Goal: Task Accomplishment & Management: Use online tool/utility

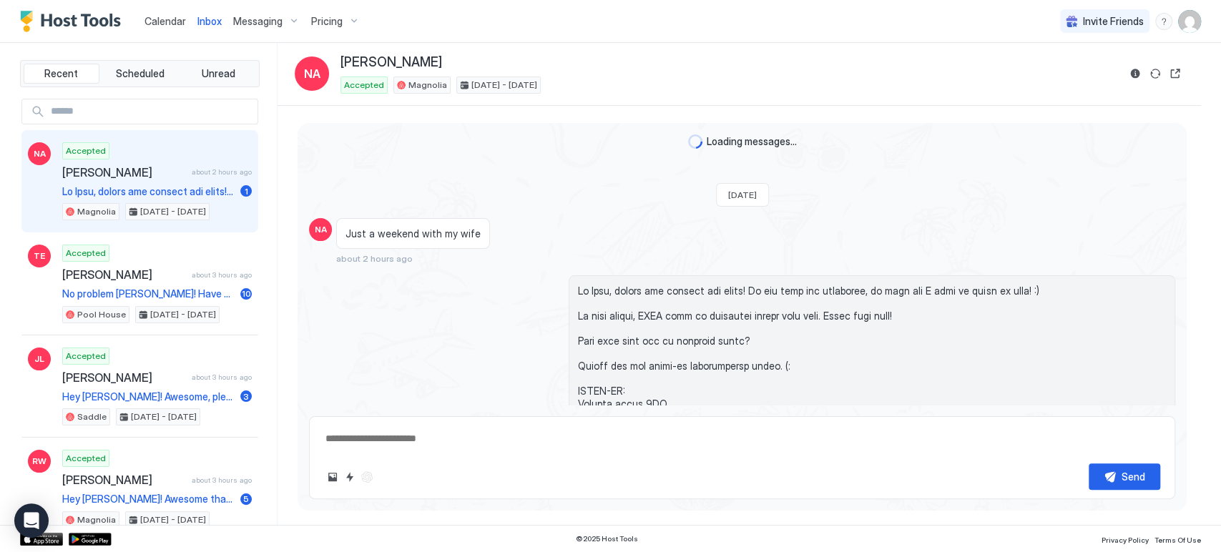
scroll to position [496, 0]
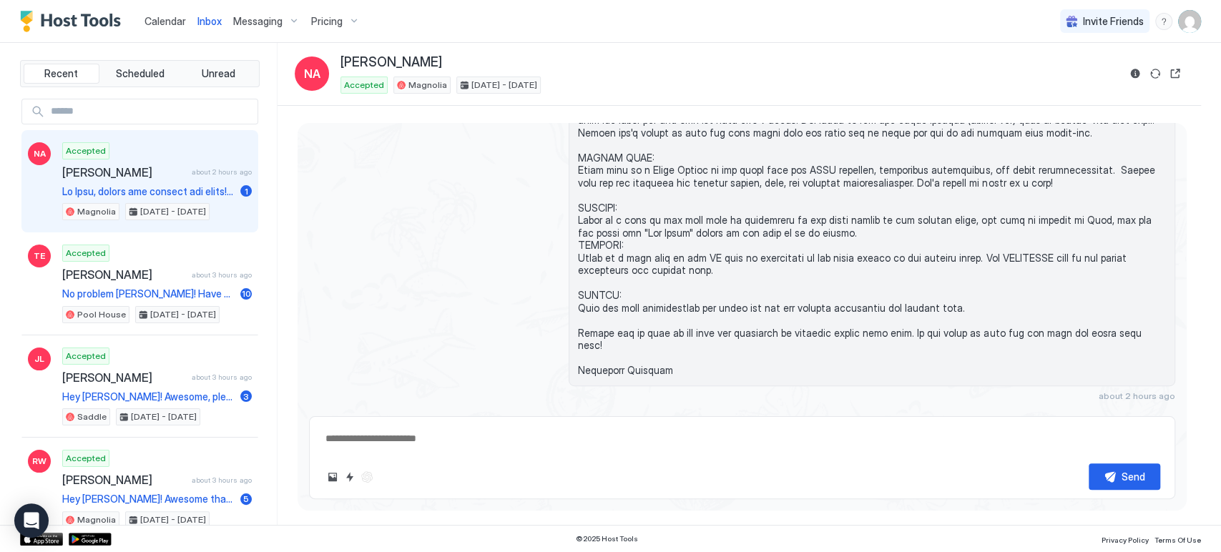
click at [166, 21] on span "Calendar" at bounding box center [164, 21] width 41 height 12
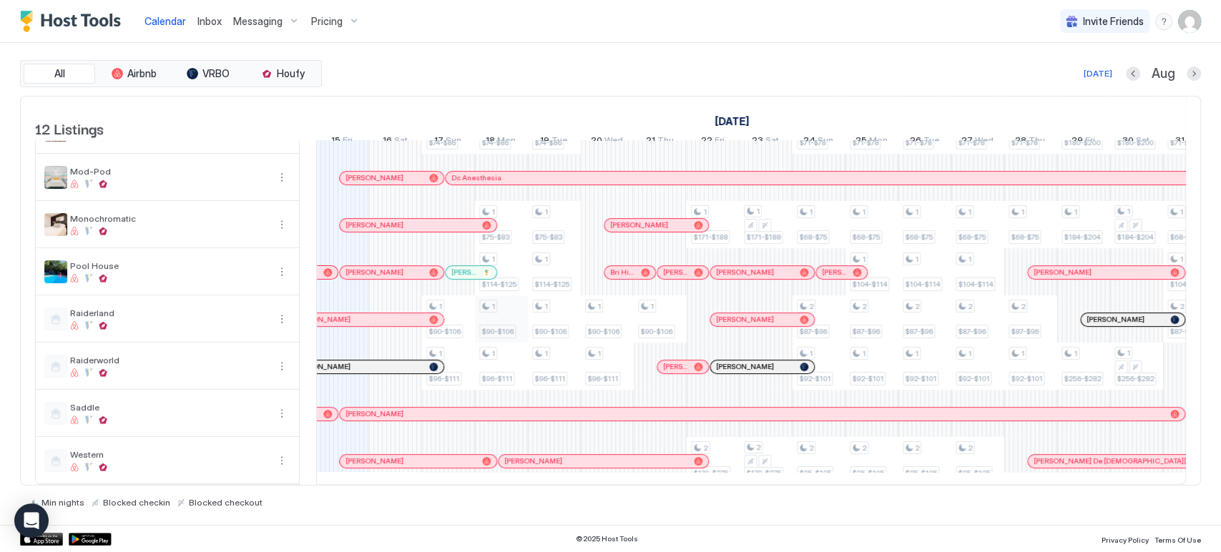
scroll to position [245, 0]
click at [561, 99] on div "[DATE] [DATE] [DATE] 31 Thu 1 Fri 2 Sat 3 Sun 4 Mon 5 Tue 6 Wed 7 Thu 8 Fri 9 S…" at bounding box center [751, 125] width 870 height 56
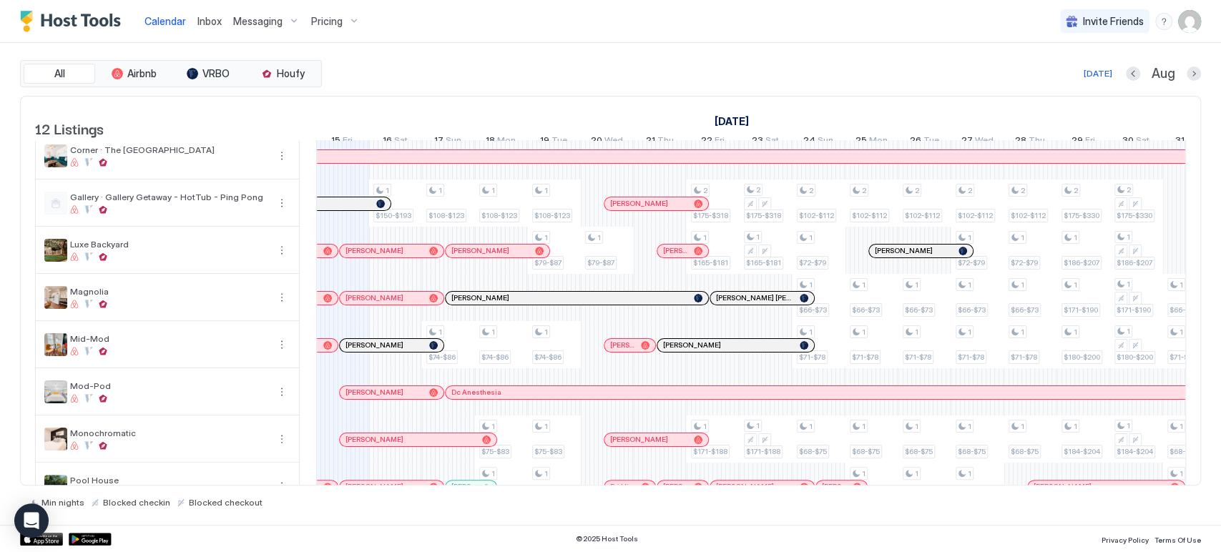
scroll to position [0, 0]
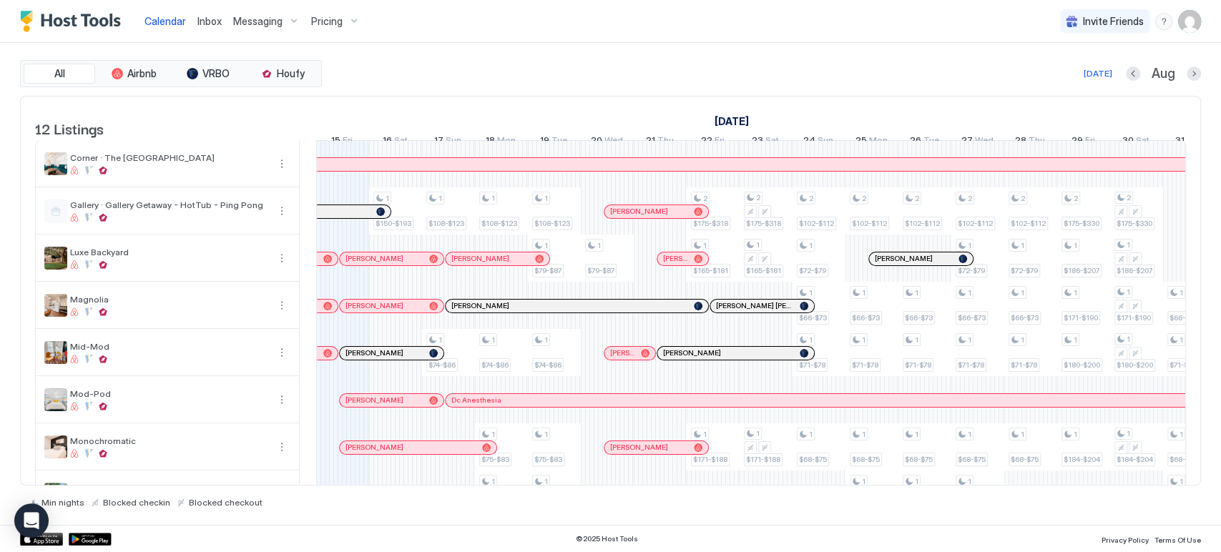
click at [517, 67] on div "[DATE] Aug" at bounding box center [763, 73] width 876 height 17
click at [1193, 74] on button "Next month" at bounding box center [1193, 74] width 14 height 14
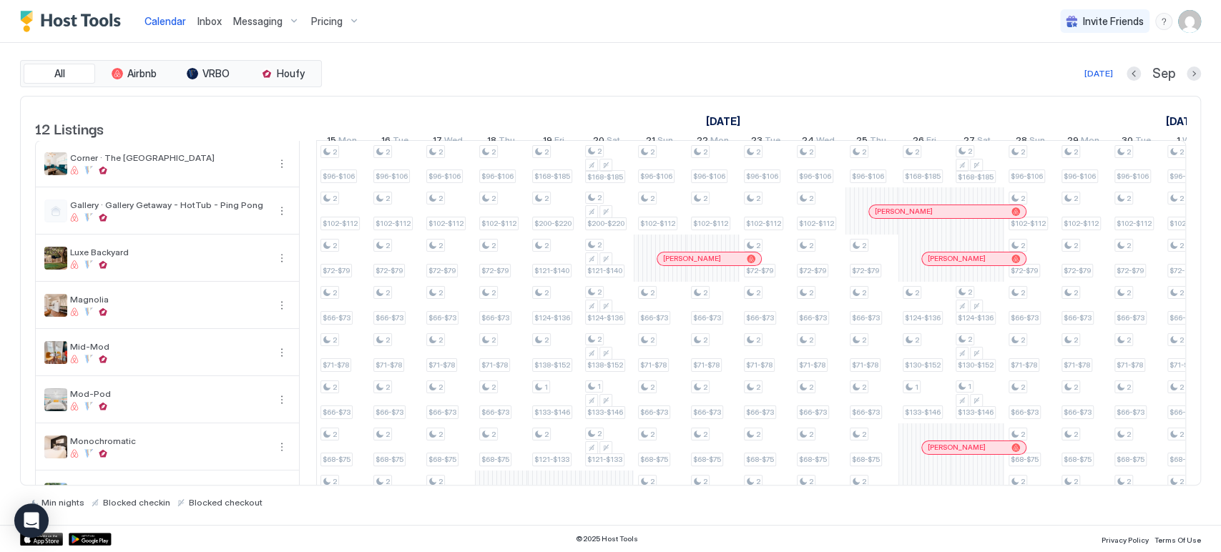
drag, startPoint x: 684, startPoint y: 486, endPoint x: 700, endPoint y: 485, distance: 16.5
click at [700, 486] on div "Min nights Blocked checkin Blocked checkout" at bounding box center [610, 497] width 1181 height 22
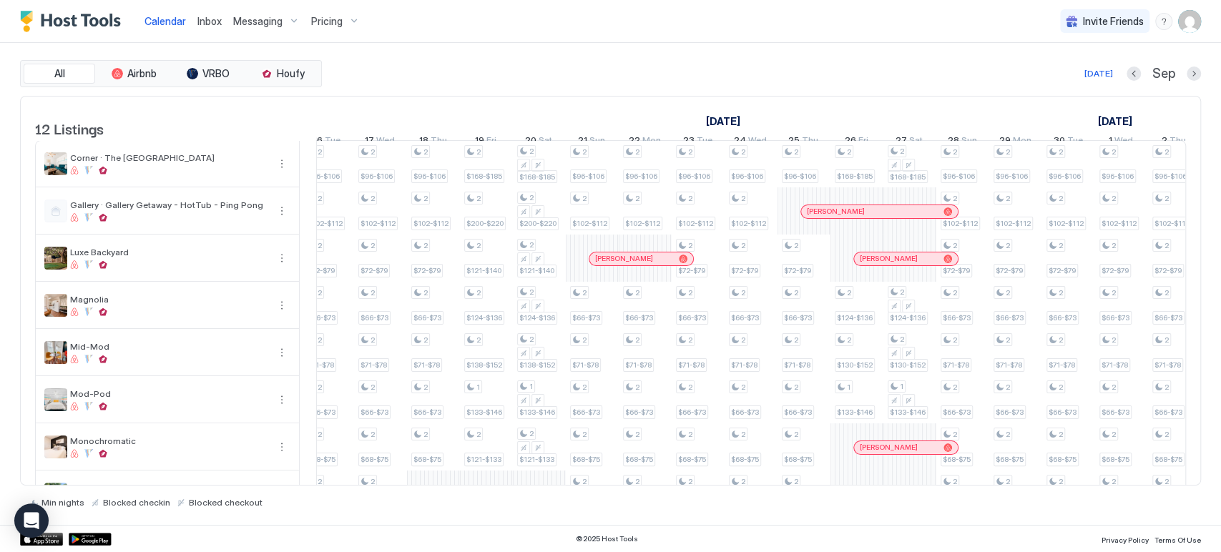
click at [681, 265] on div at bounding box center [686, 258] width 11 height 11
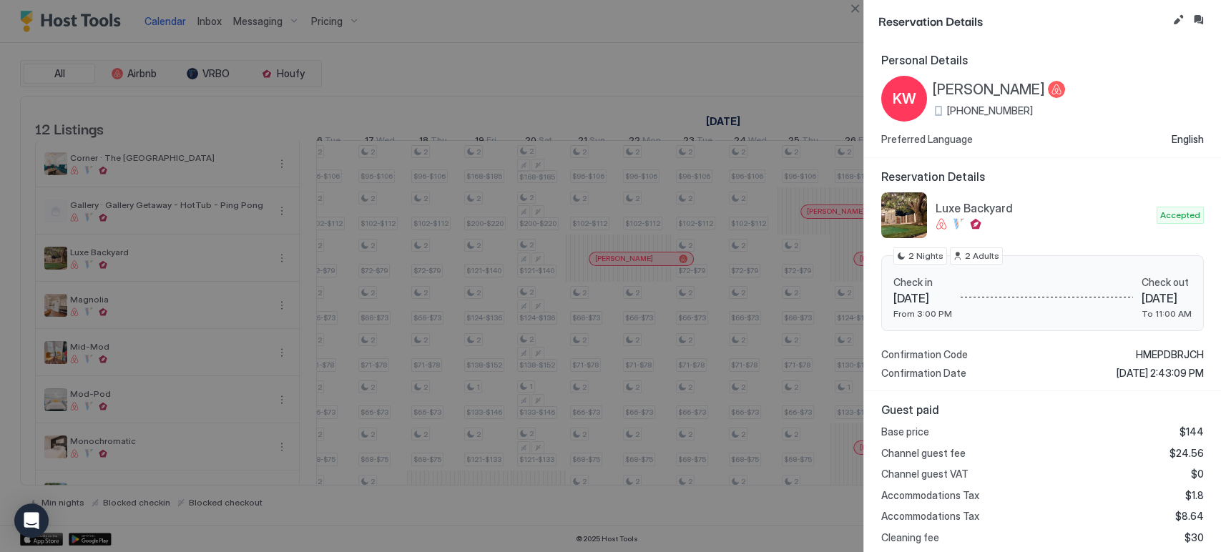
scroll to position [170, 0]
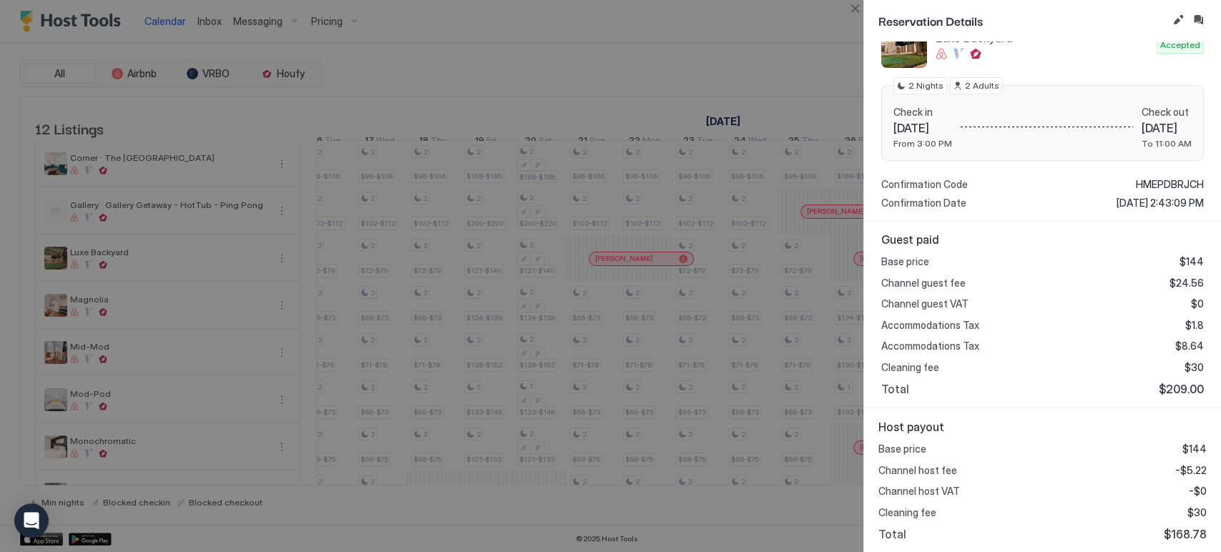
click at [854, 21] on div at bounding box center [610, 276] width 1221 height 552
click at [857, 10] on button "Close" at bounding box center [854, 8] width 17 height 17
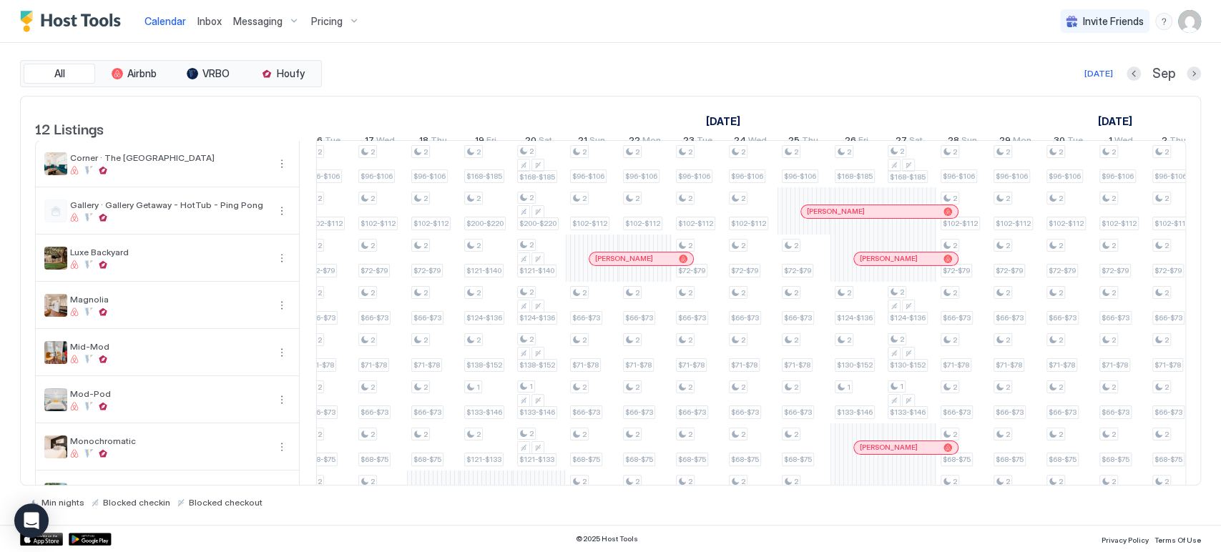
click at [885, 265] on div at bounding box center [885, 258] width 11 height 11
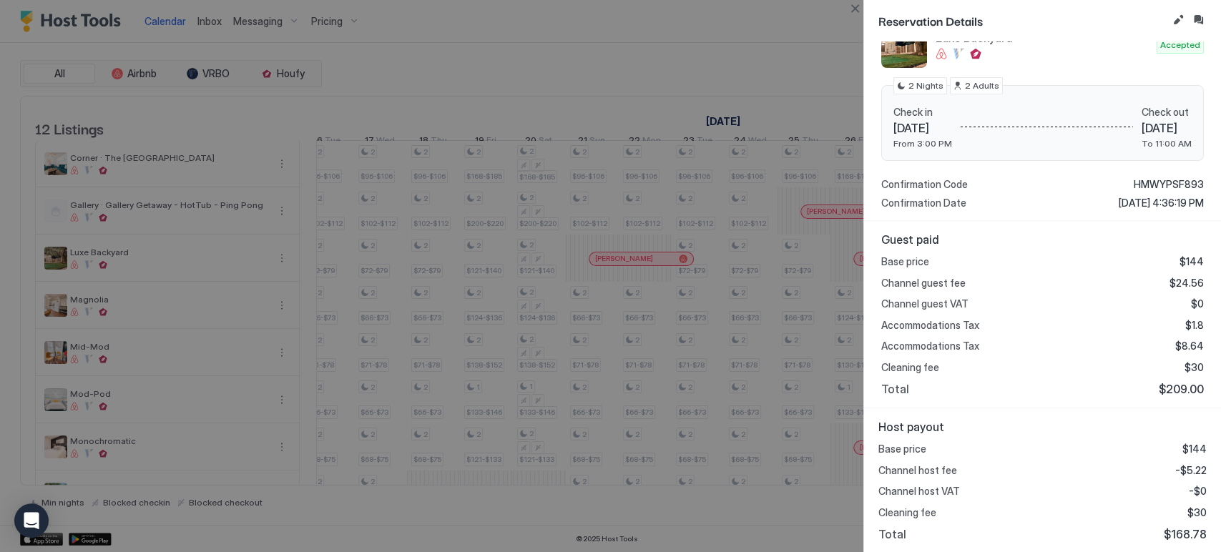
click at [856, 5] on button "Close" at bounding box center [854, 8] width 17 height 17
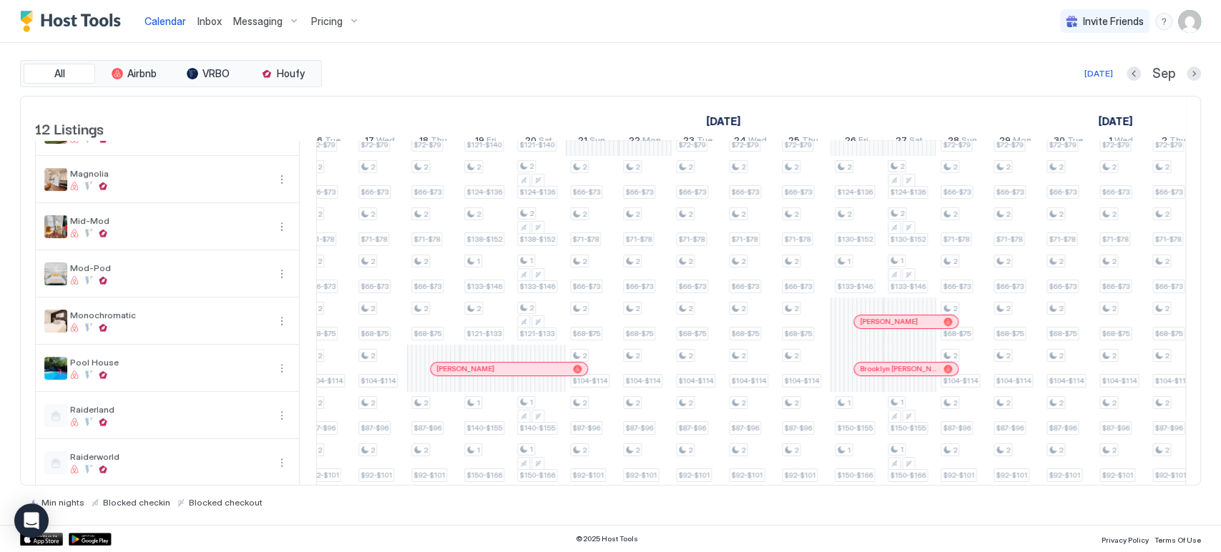
scroll to position [159, 0]
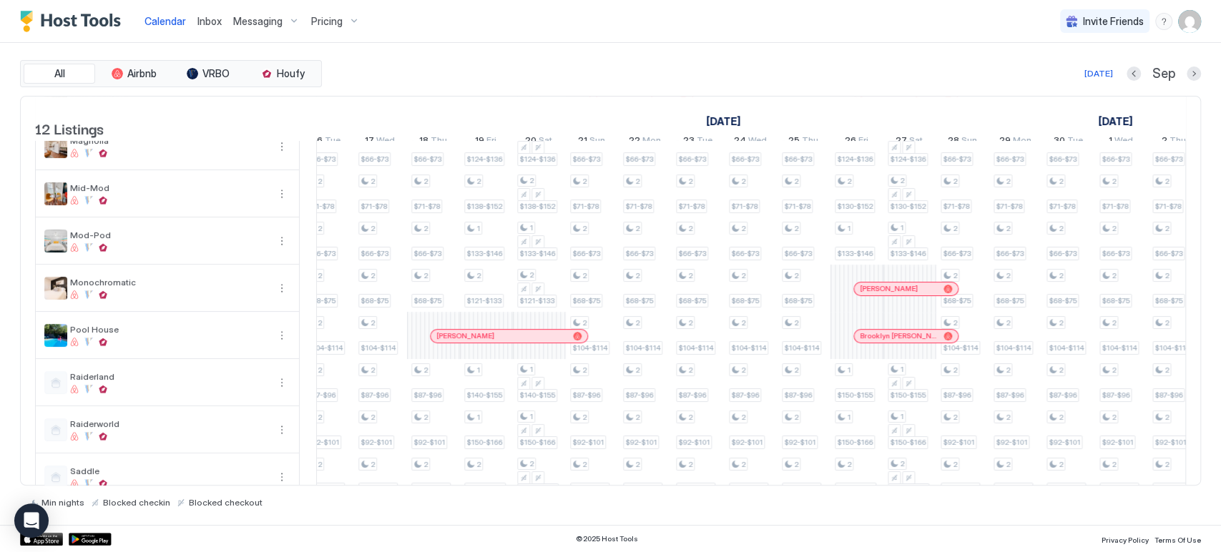
click at [918, 295] on div at bounding box center [918, 288] width 11 height 11
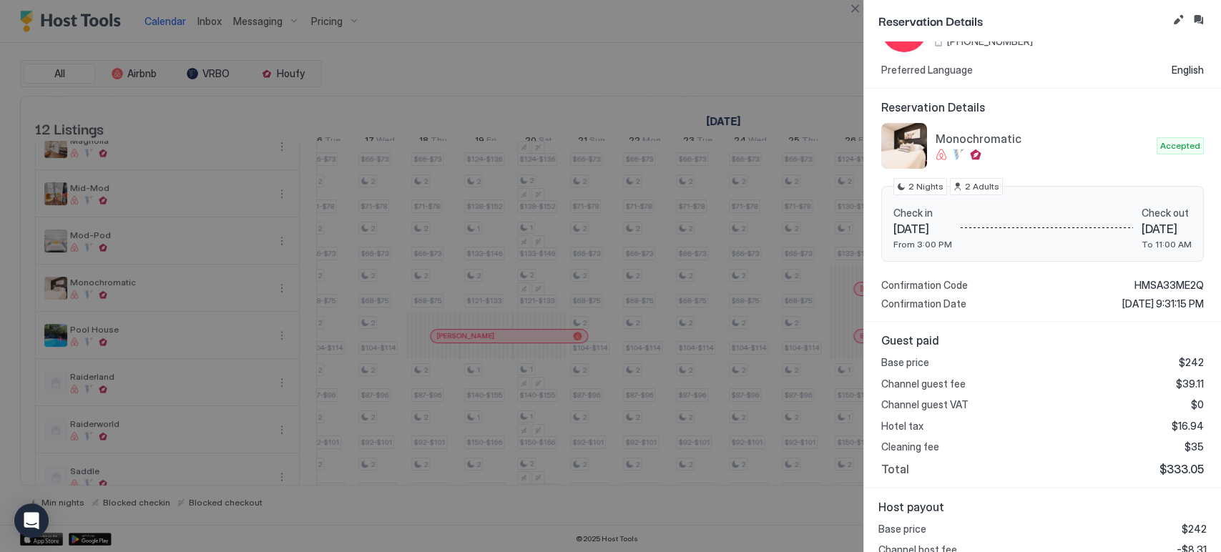
scroll to position [170, 0]
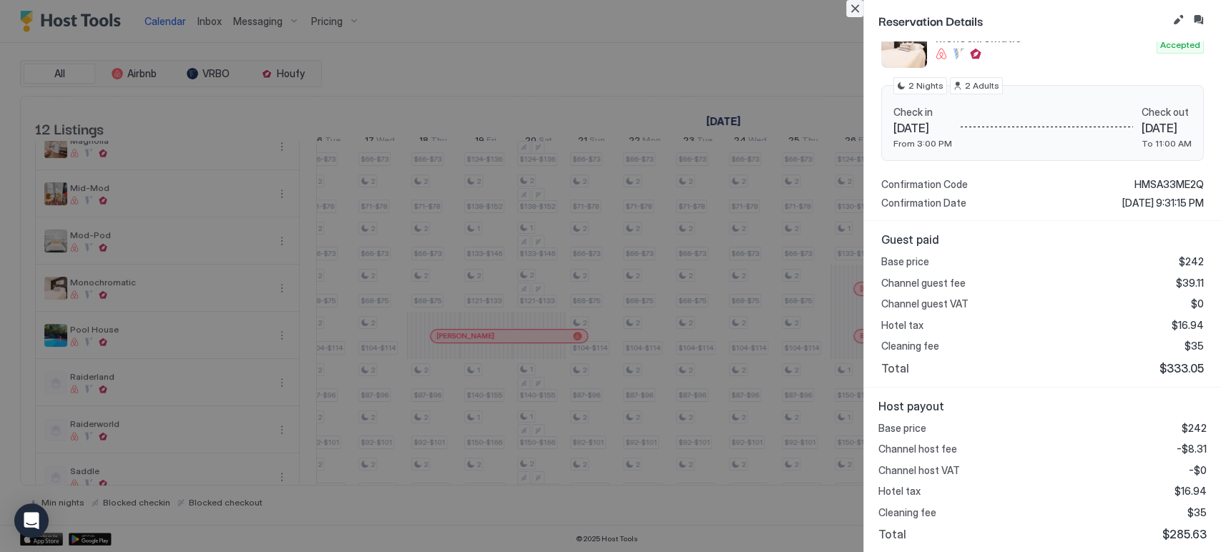
click at [852, 9] on button "Close" at bounding box center [854, 8] width 17 height 17
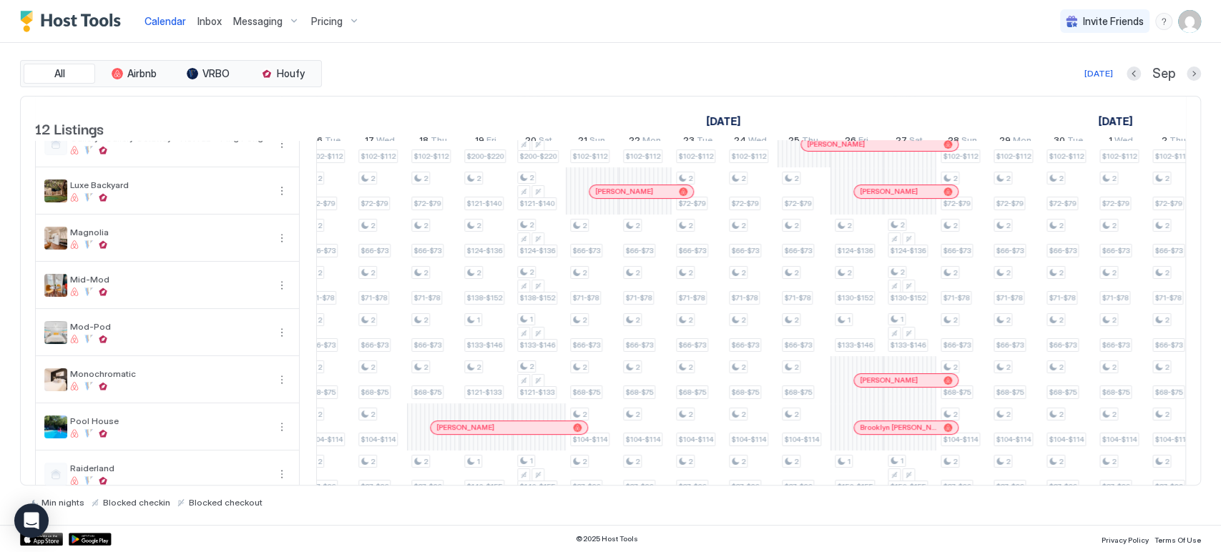
scroll to position [0, 0]
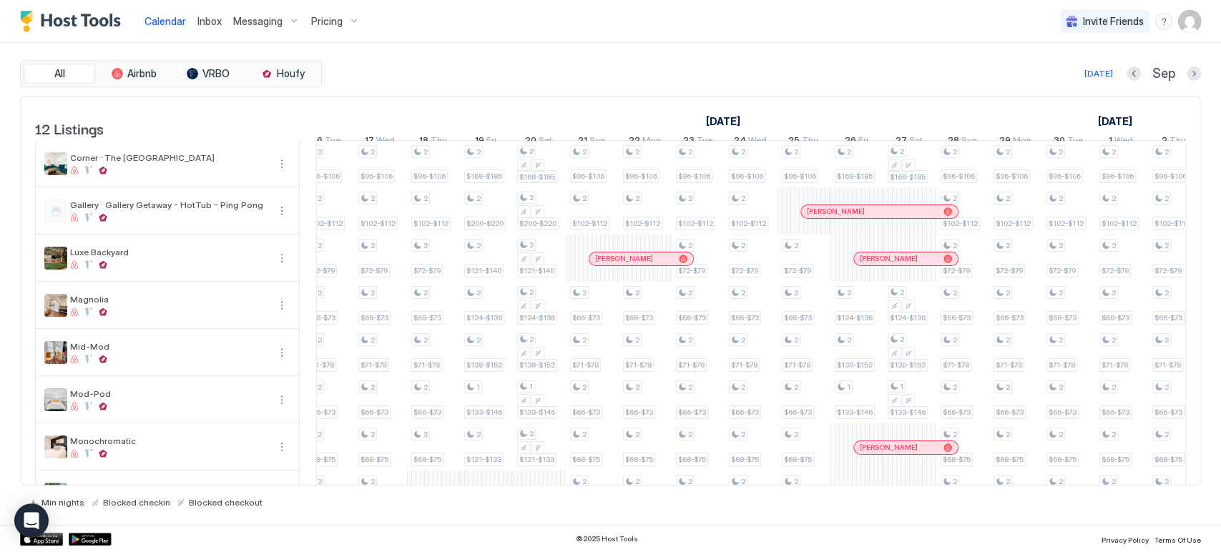
click at [896, 217] on div at bounding box center [895, 211] width 11 height 11
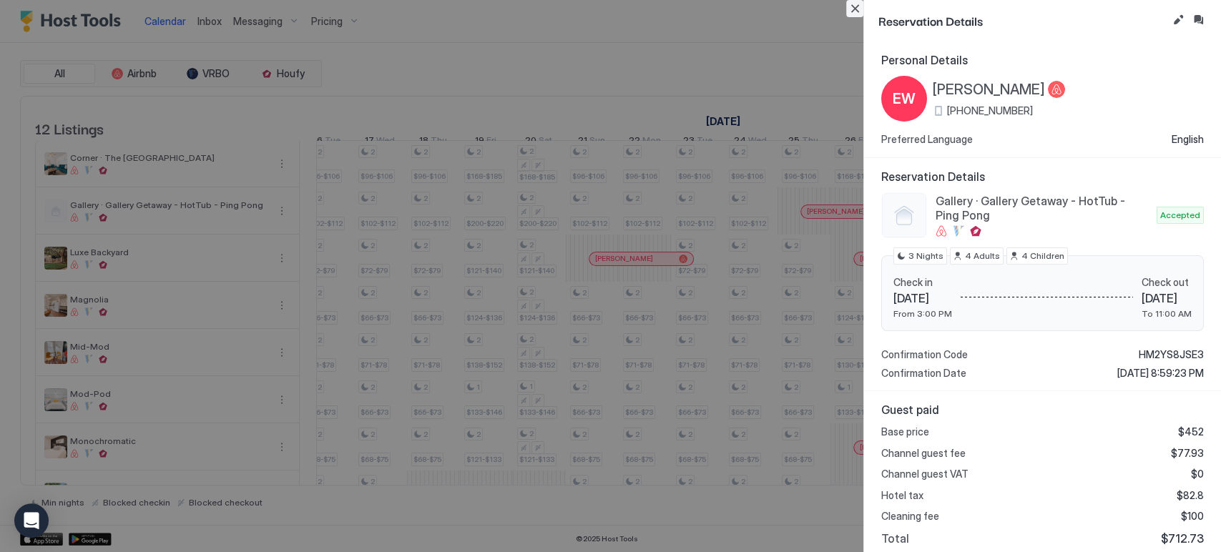
click at [860, 3] on button "Close" at bounding box center [854, 8] width 17 height 17
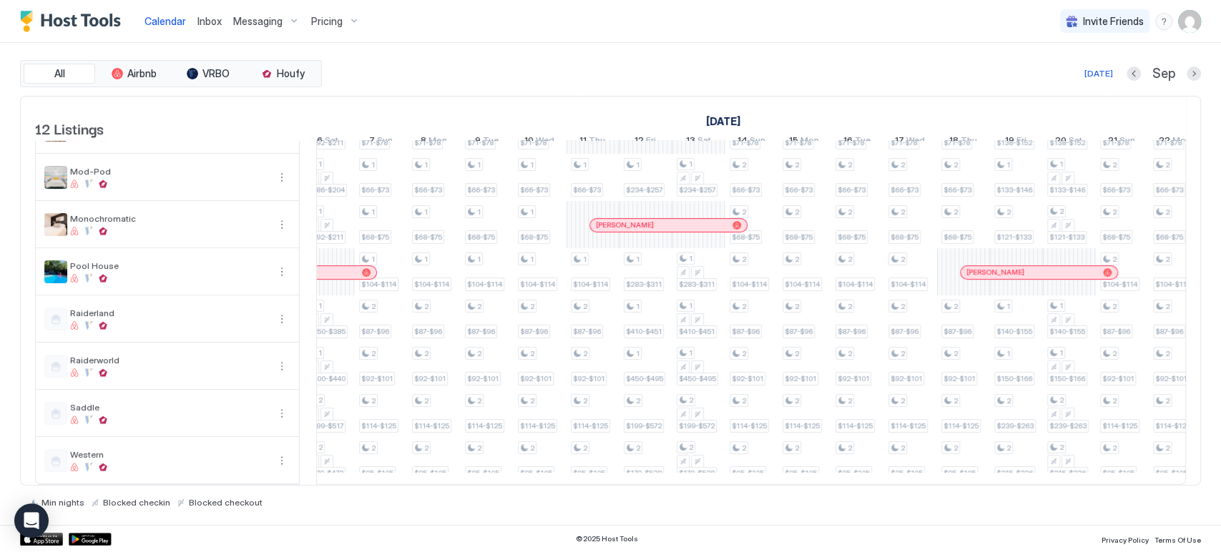
scroll to position [0, 303]
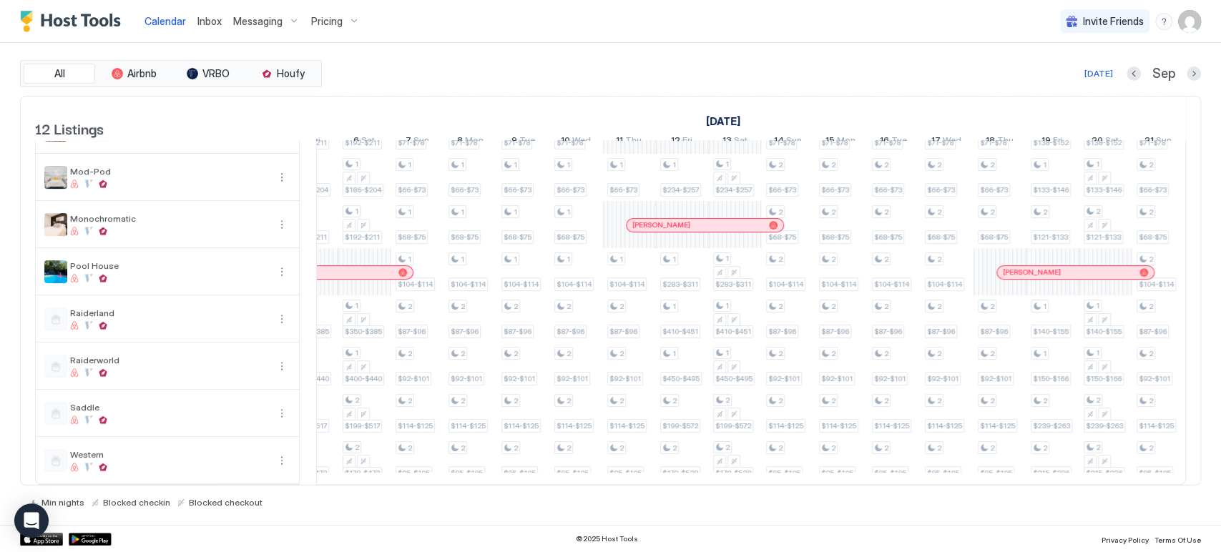
click at [0, 0] on div at bounding box center [0, 0] width 0 height 0
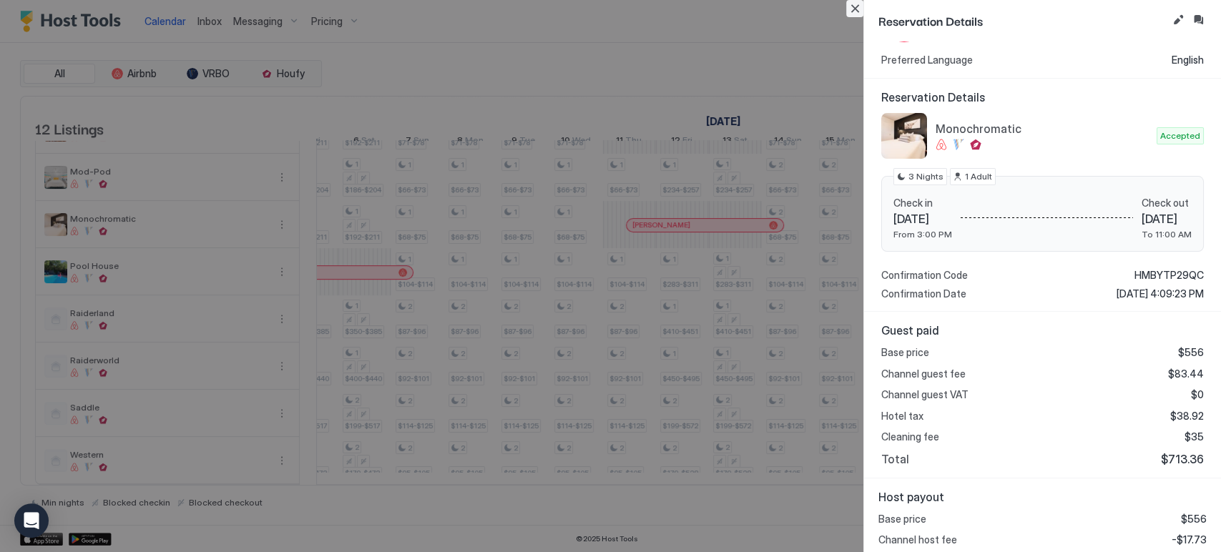
click at [857, 11] on button "Close" at bounding box center [854, 8] width 17 height 17
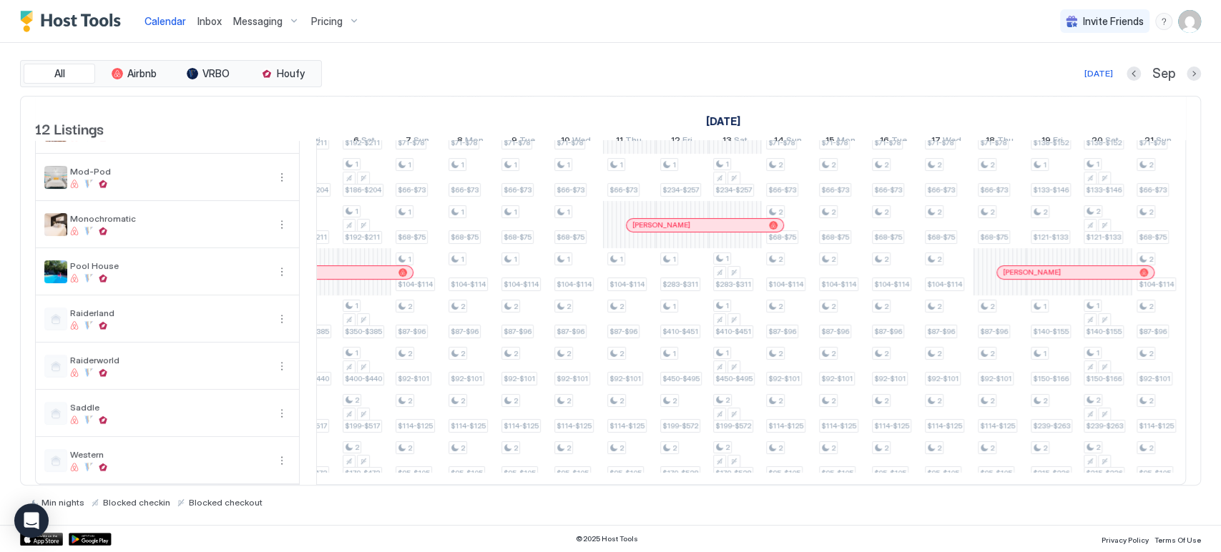
drag, startPoint x: 612, startPoint y: 488, endPoint x: 621, endPoint y: 485, distance: 9.7
click at [624, 487] on div "Min nights Blocked checkin Blocked checkout" at bounding box center [610, 497] width 1181 height 22
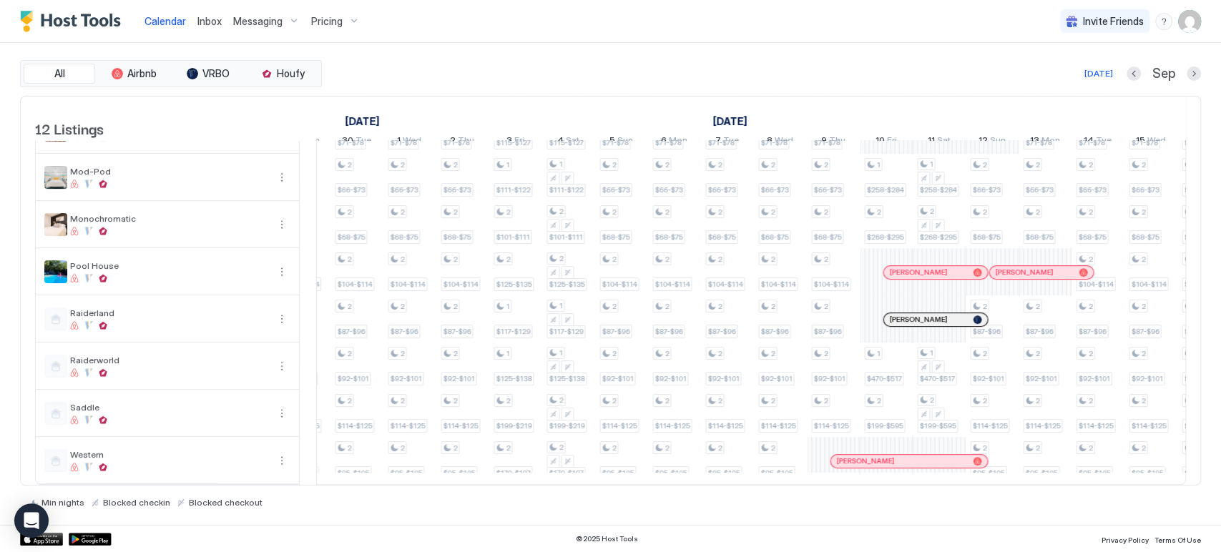
click at [912, 314] on div at bounding box center [912, 319] width 11 height 11
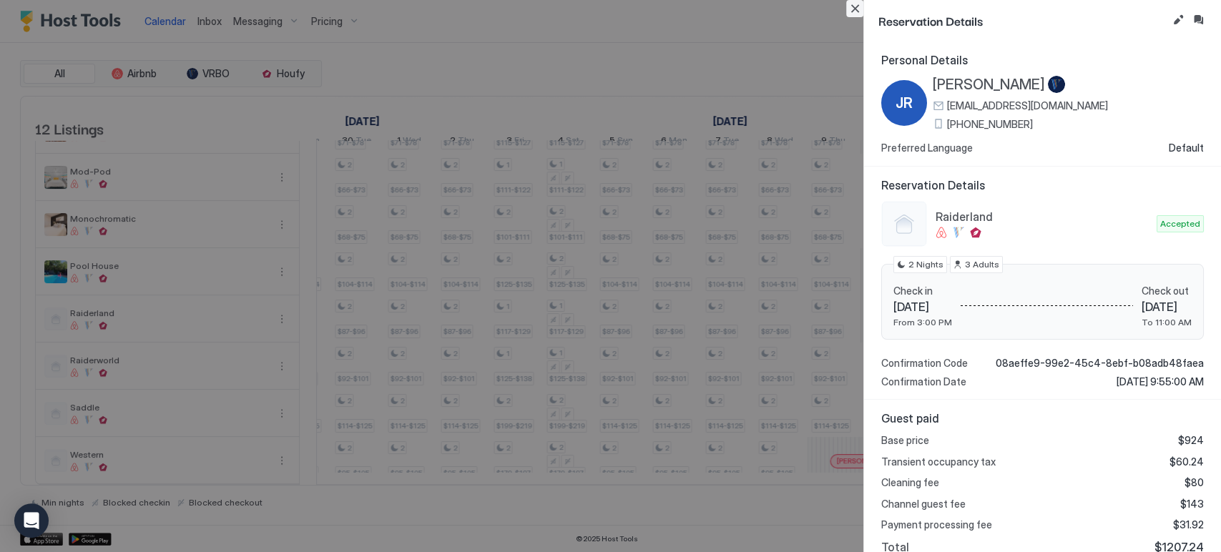
click at [862, 9] on button "Close" at bounding box center [854, 8] width 17 height 17
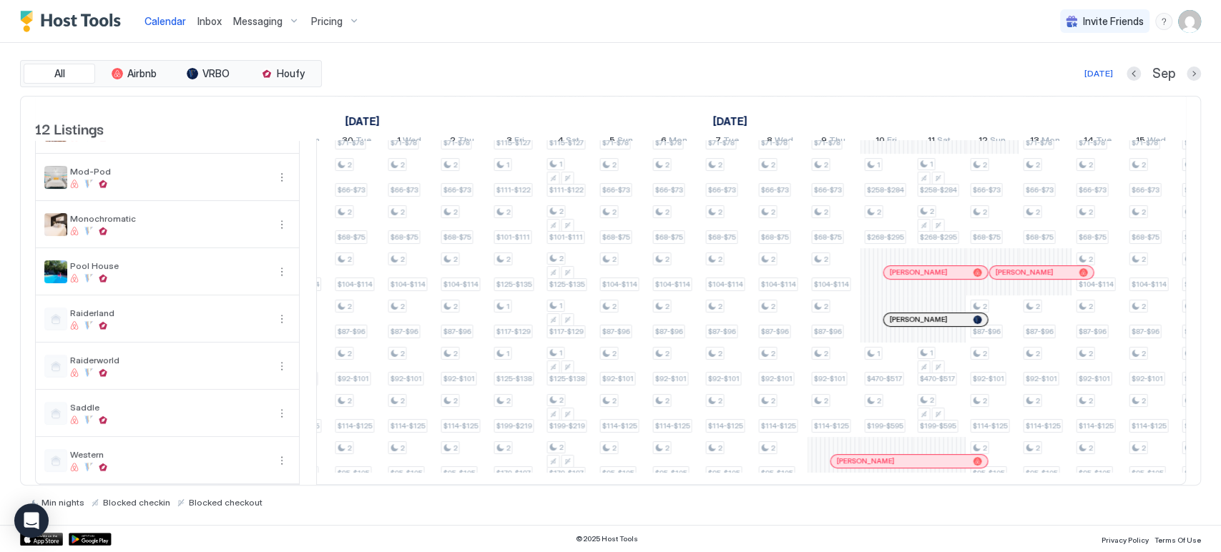
click at [925, 267] on div at bounding box center [925, 272] width 11 height 11
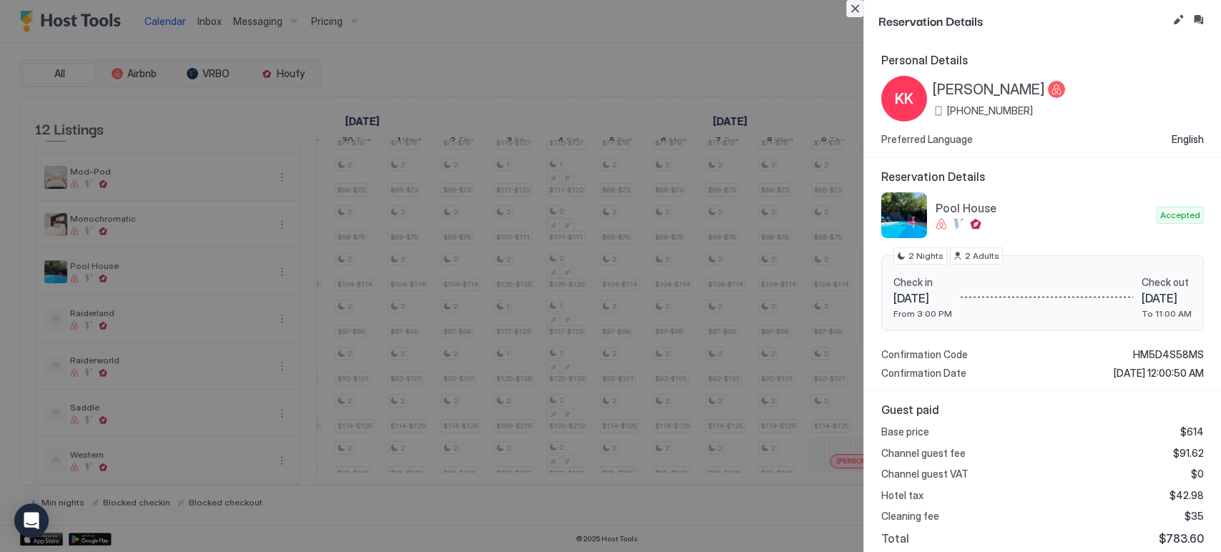
click at [844, 2] on div at bounding box center [610, 276] width 1221 height 552
click at [852, 6] on button "Close" at bounding box center [854, 8] width 17 height 17
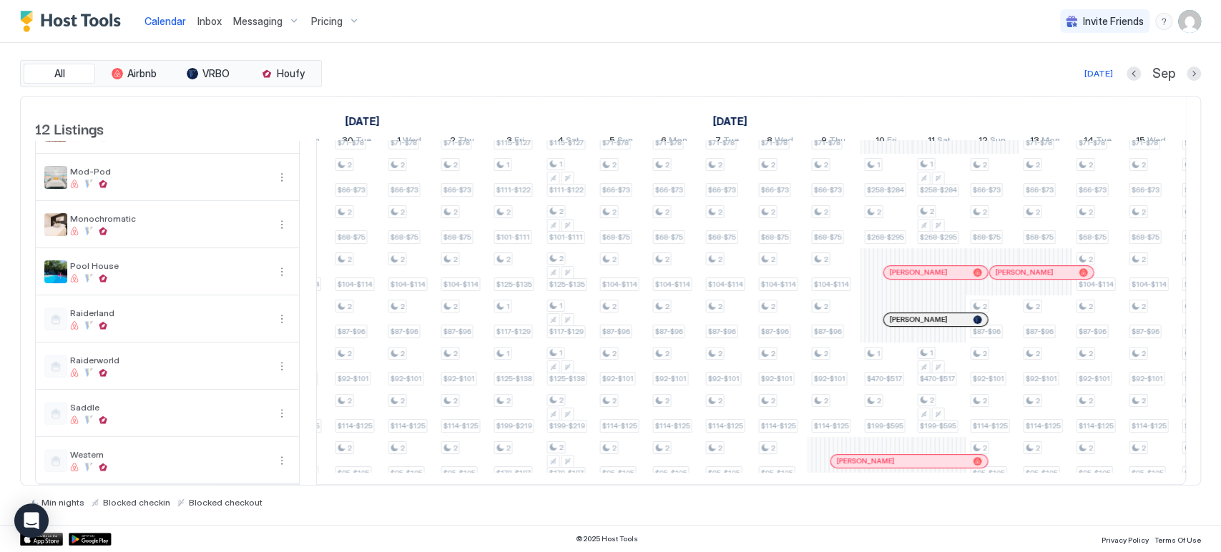
click at [1046, 267] on div at bounding box center [1046, 272] width 11 height 11
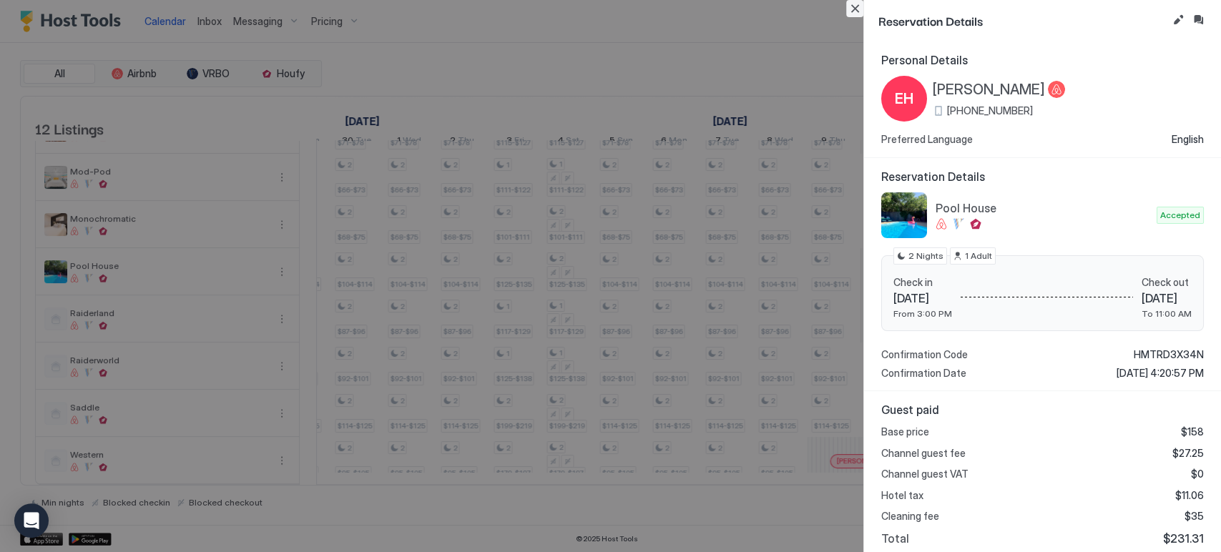
click at [856, 11] on button "Close" at bounding box center [854, 8] width 17 height 17
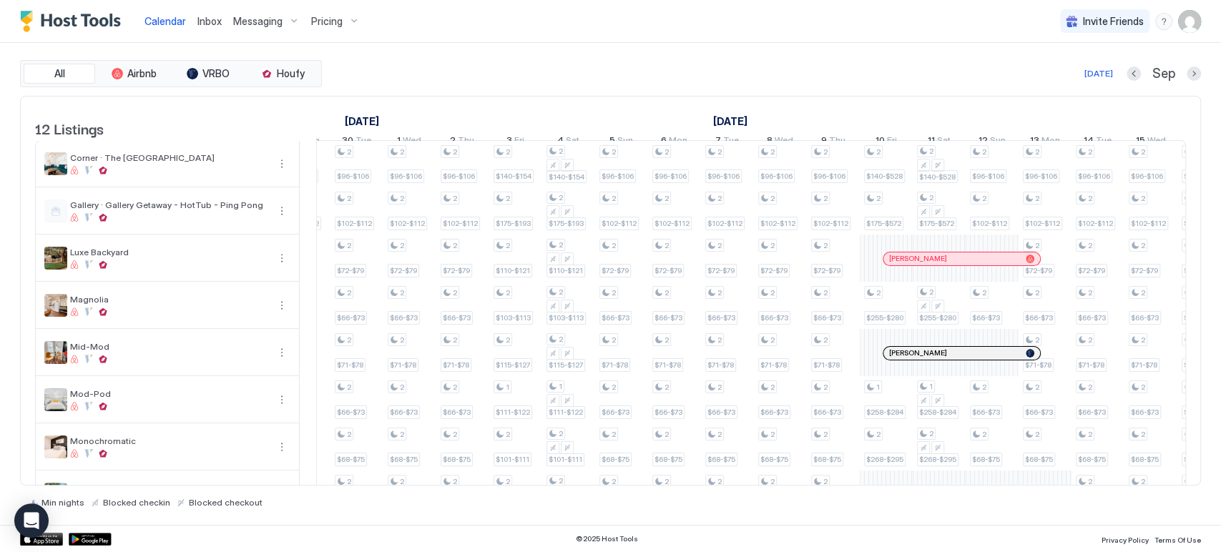
click at [920, 265] on div at bounding box center [920, 258] width 11 height 11
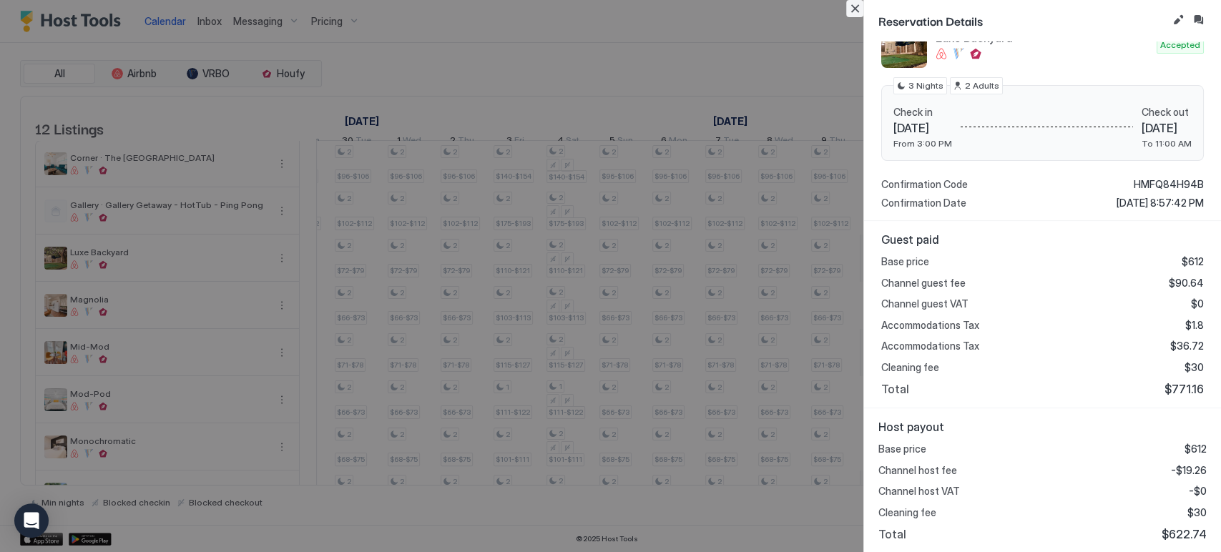
click at [861, 10] on button "Close" at bounding box center [854, 8] width 17 height 17
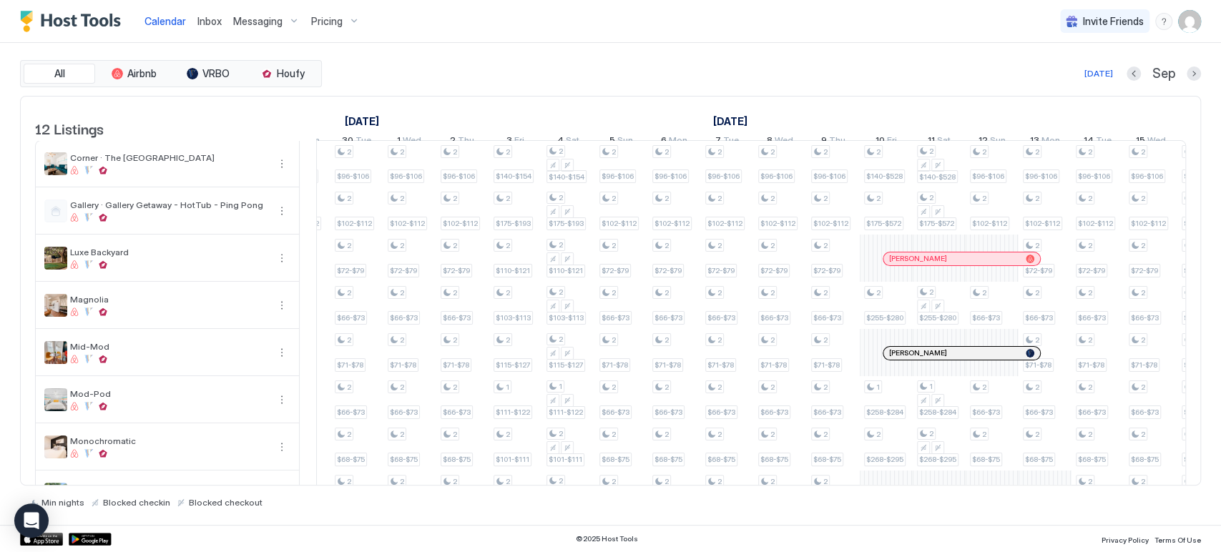
click at [0, 0] on div at bounding box center [0, 0] width 0 height 0
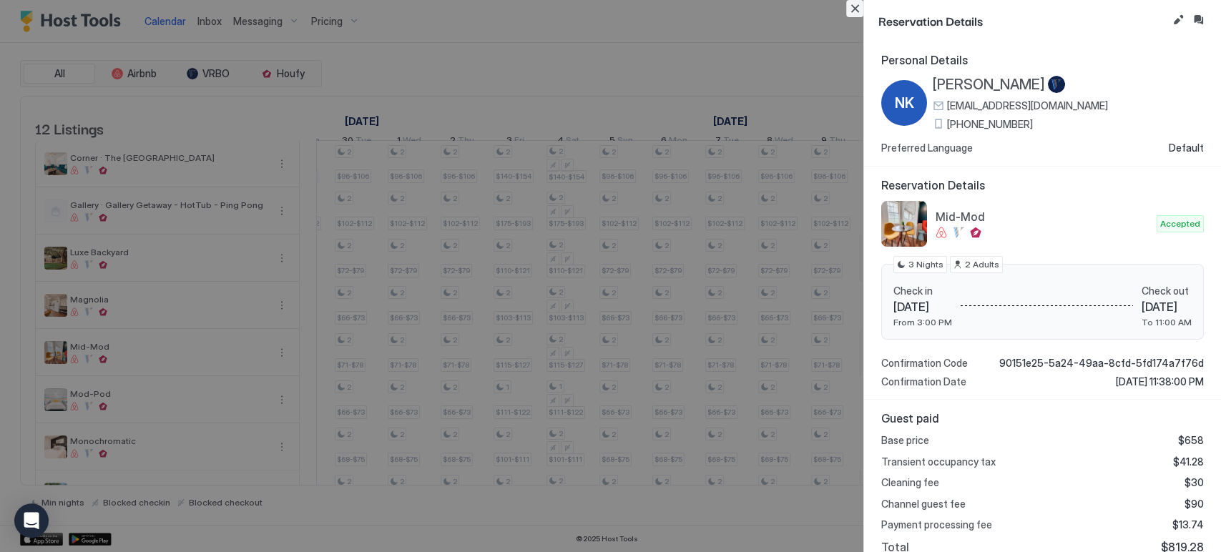
click at [854, 6] on button "Close" at bounding box center [854, 8] width 17 height 17
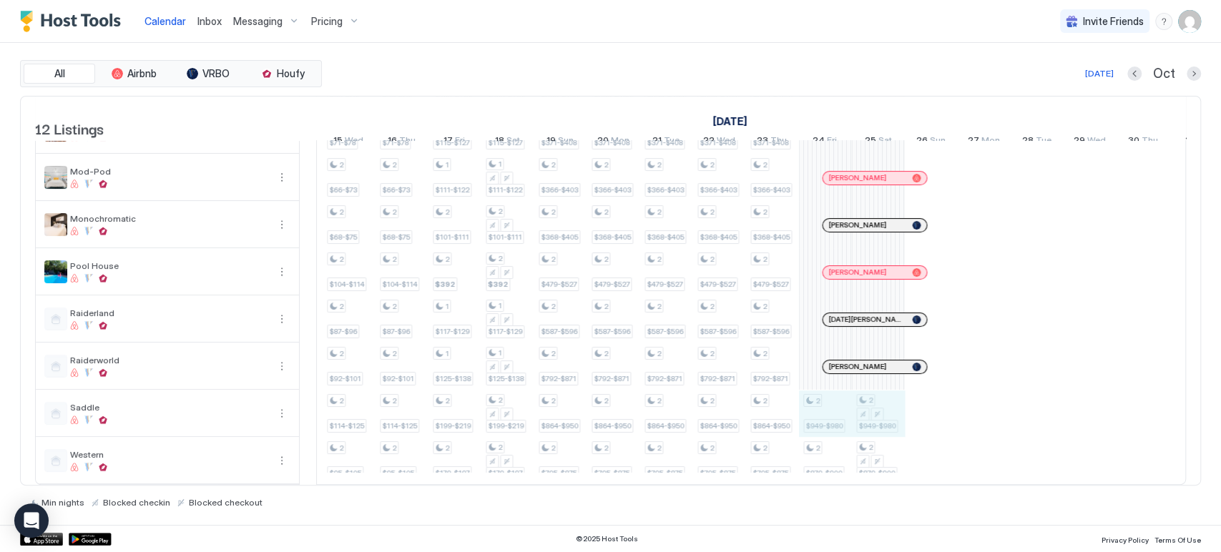
drag, startPoint x: 835, startPoint y: 397, endPoint x: 862, endPoint y: 397, distance: 27.2
click at [862, 397] on div "2 $168-$185 2 $200-$220 2 $121-$140 2 $124-$136 2 $138-$152 1 $133-$146 2 $121-…" at bounding box center [481, 201] width 2964 height 566
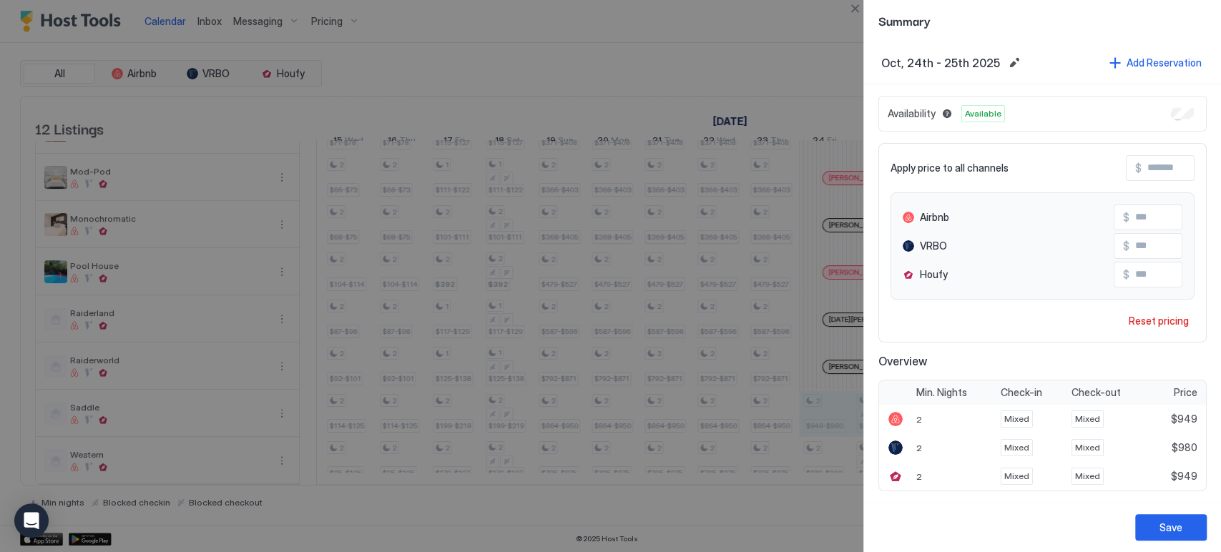
click at [843, 14] on div at bounding box center [610, 276] width 1221 height 552
click at [858, 16] on button "Close" at bounding box center [854, 8] width 17 height 17
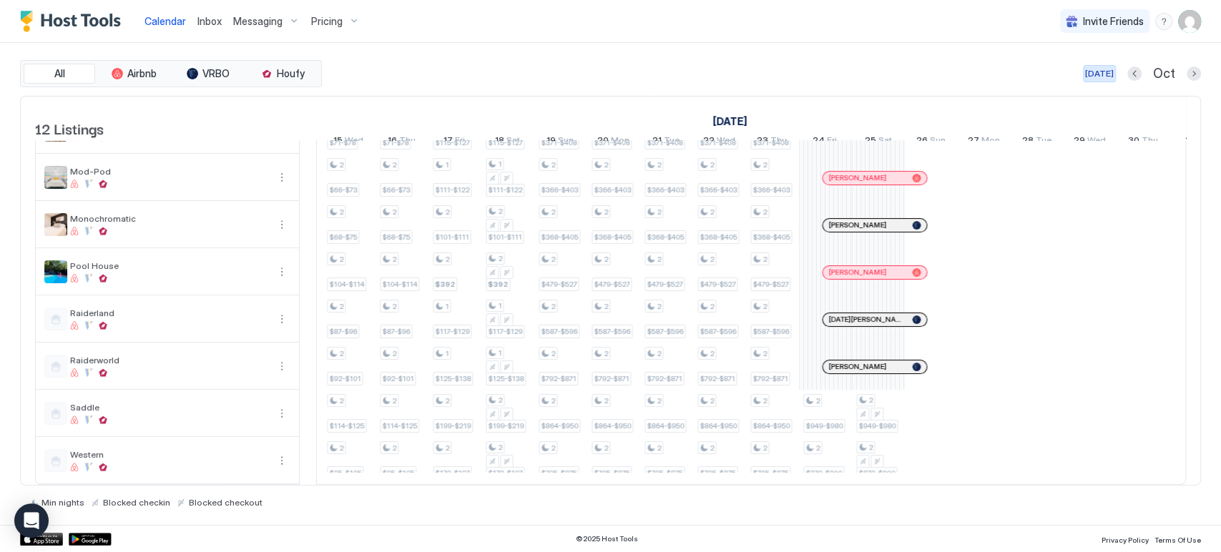
click at [1094, 70] on div "[DATE]" at bounding box center [1099, 73] width 29 height 13
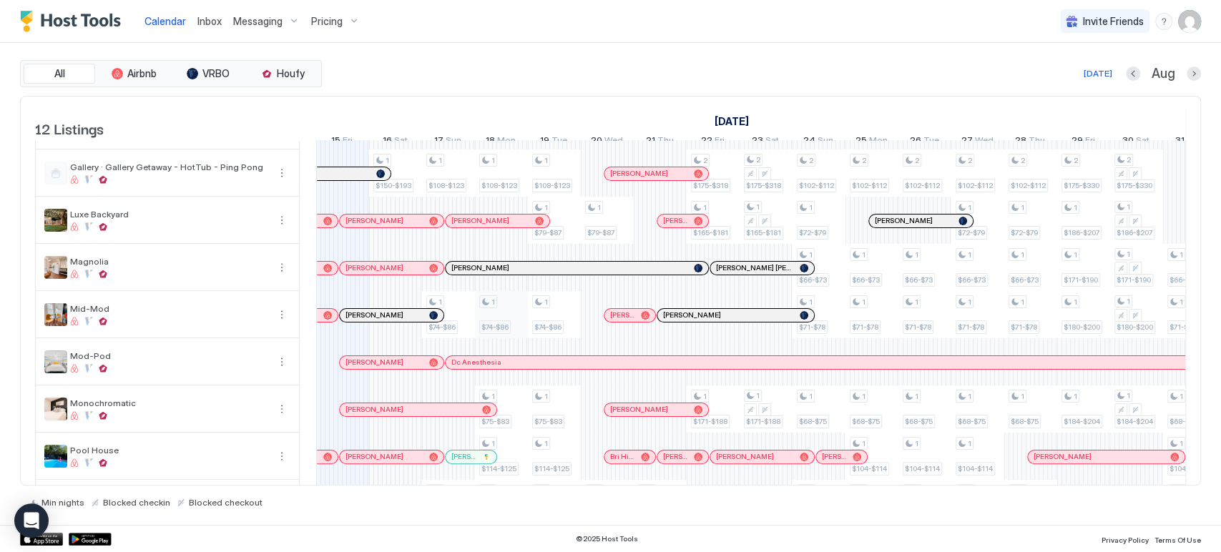
scroll to position [0, 0]
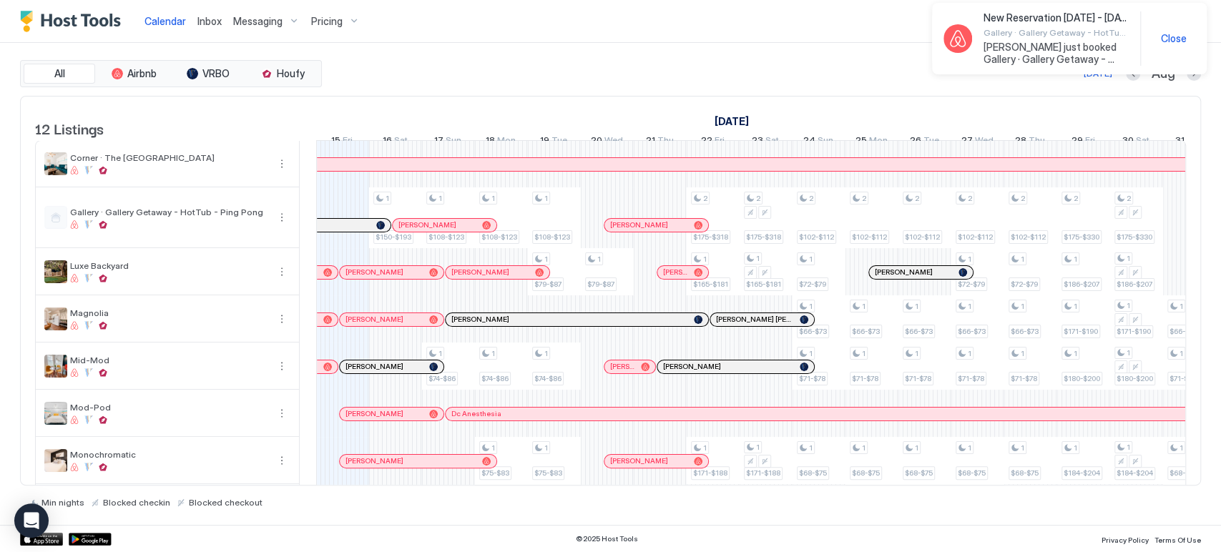
click at [670, 79] on div "[DATE] Aug" at bounding box center [763, 73] width 876 height 17
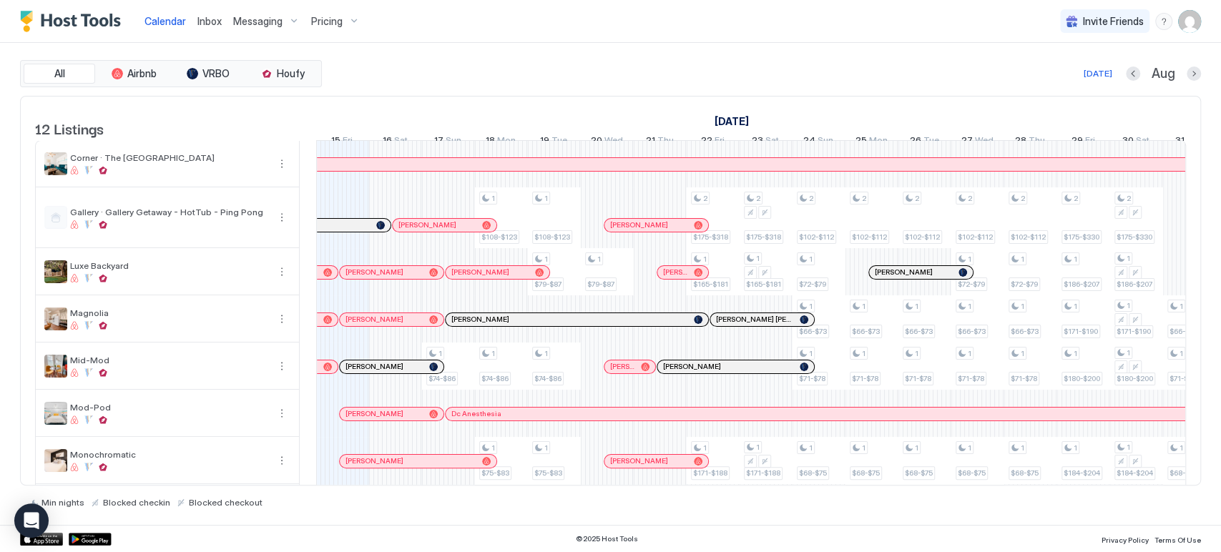
scroll to position [159, 0]
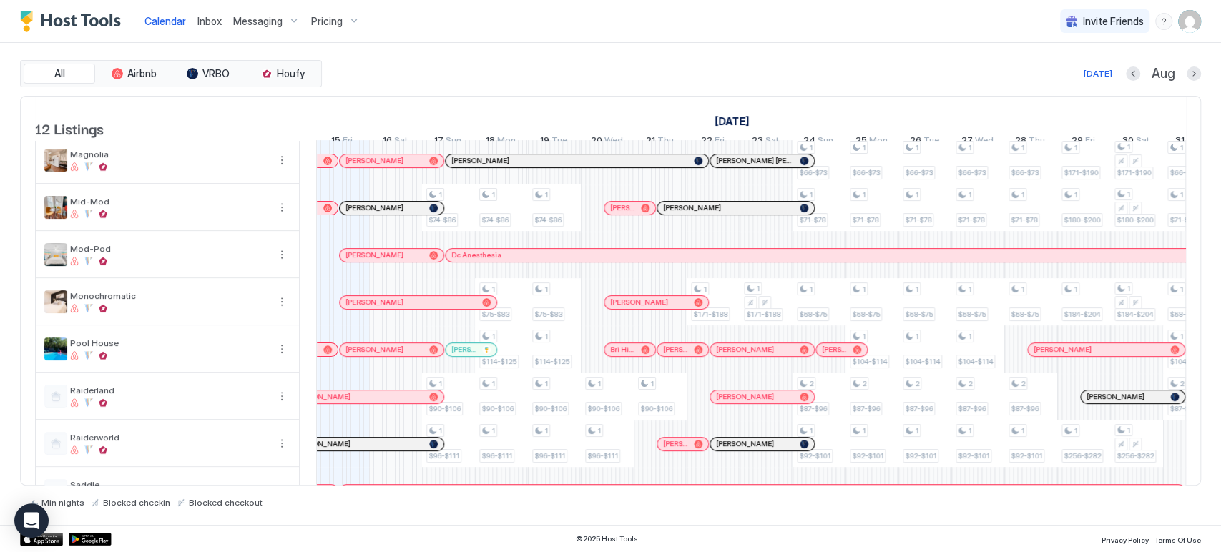
click at [629, 261] on div at bounding box center [629, 255] width 11 height 11
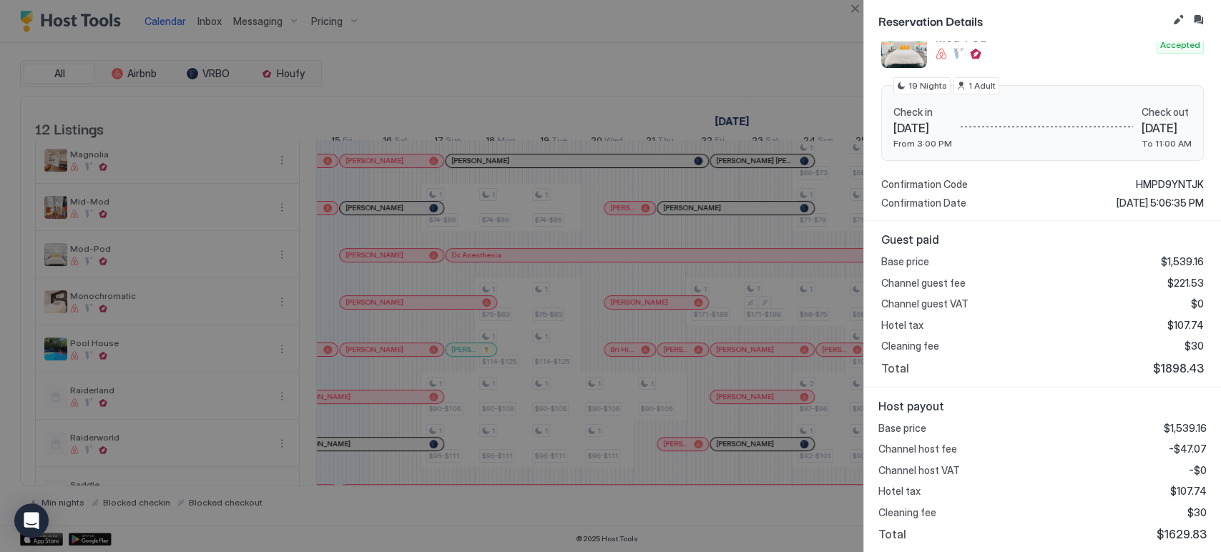
scroll to position [11, 0]
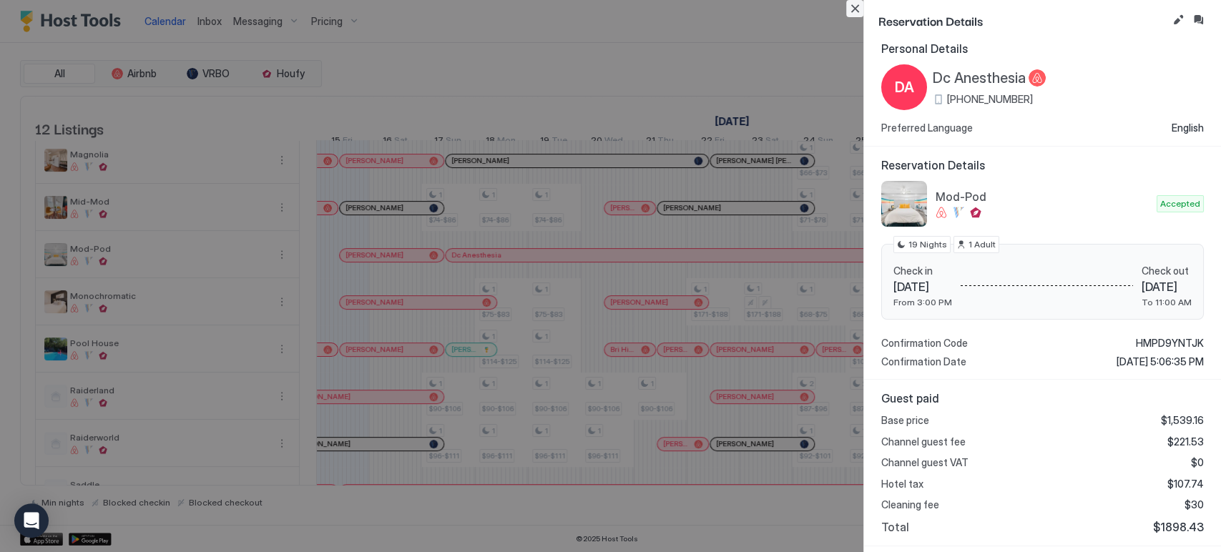
click at [857, 6] on button "Close" at bounding box center [854, 8] width 17 height 17
